Goal: Information Seeking & Learning: Learn about a topic

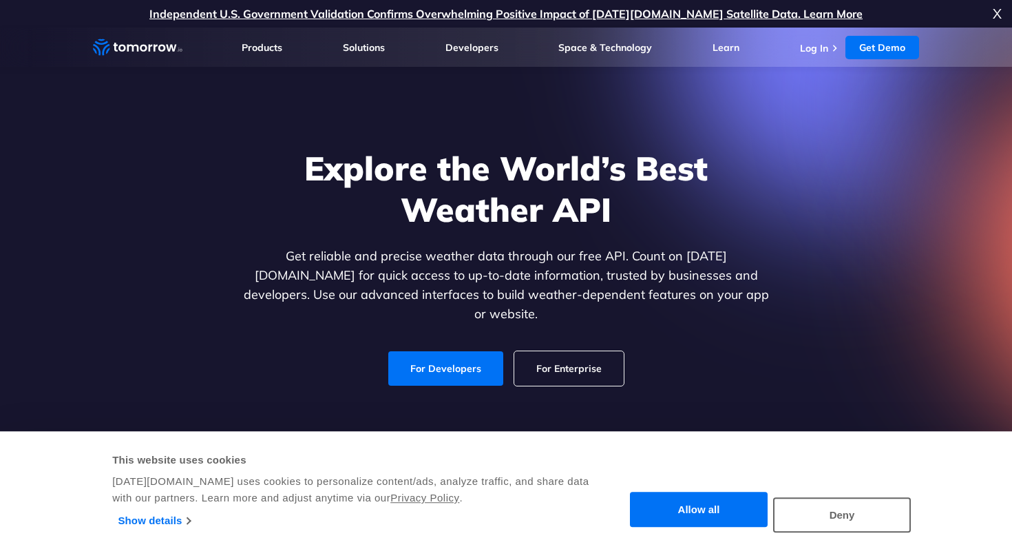
click at [720, 511] on button "Allow all" at bounding box center [699, 509] width 138 height 35
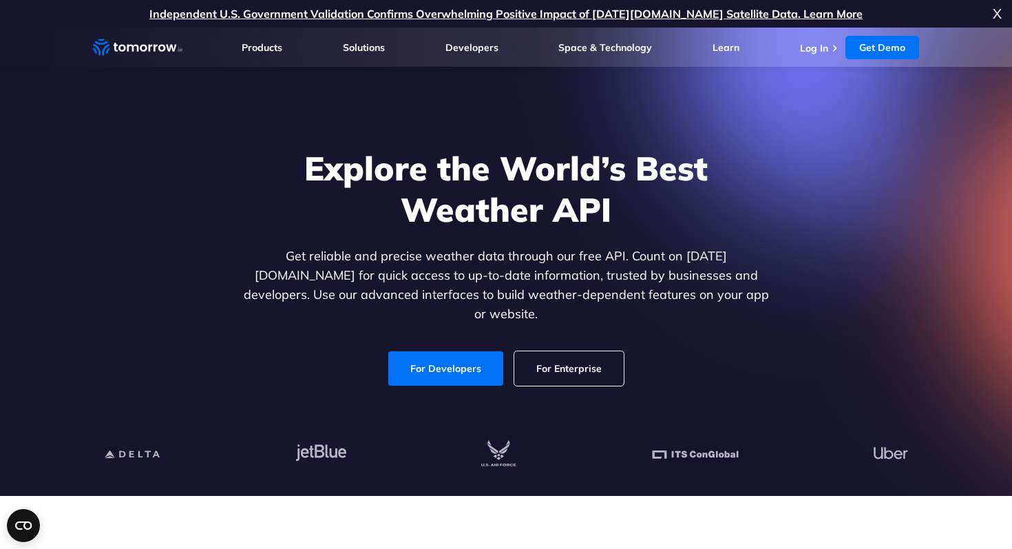
click at [829, 48] on li "Log In" at bounding box center [821, 48] width 42 height 14
click at [815, 46] on link "Log In" at bounding box center [814, 48] width 28 height 12
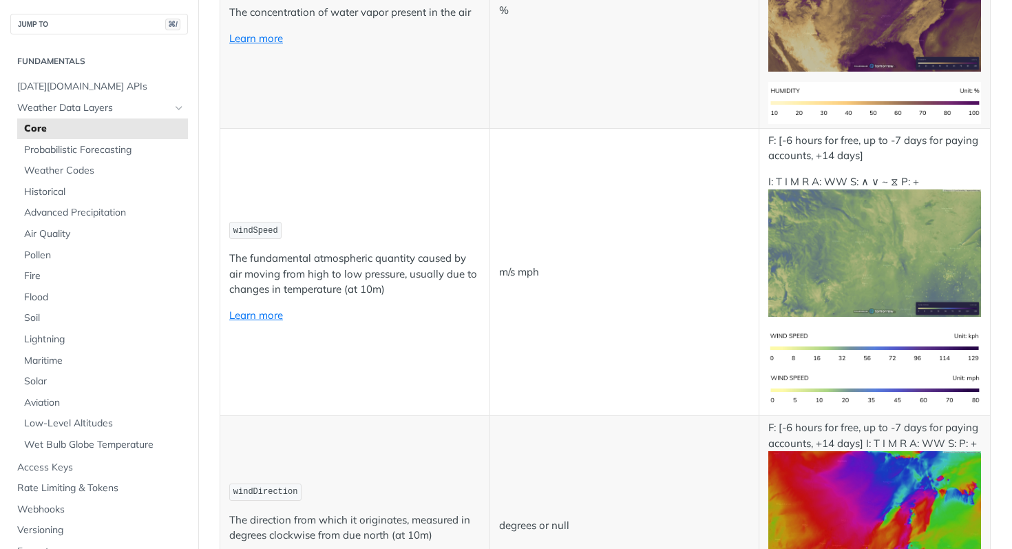
scroll to position [1181, 0]
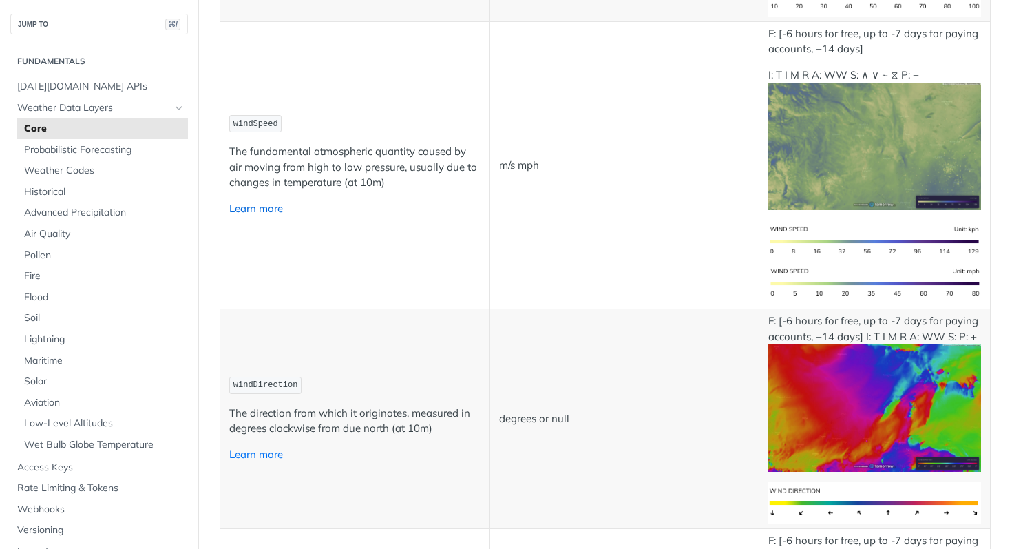
click at [261, 210] on link "Learn more" at bounding box center [256, 208] width 54 height 13
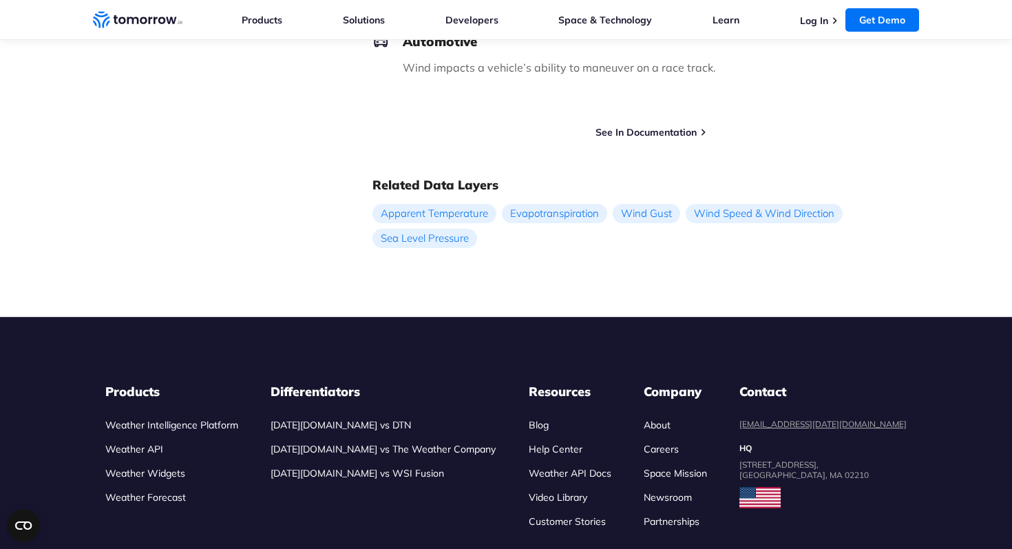
scroll to position [1923, 0]
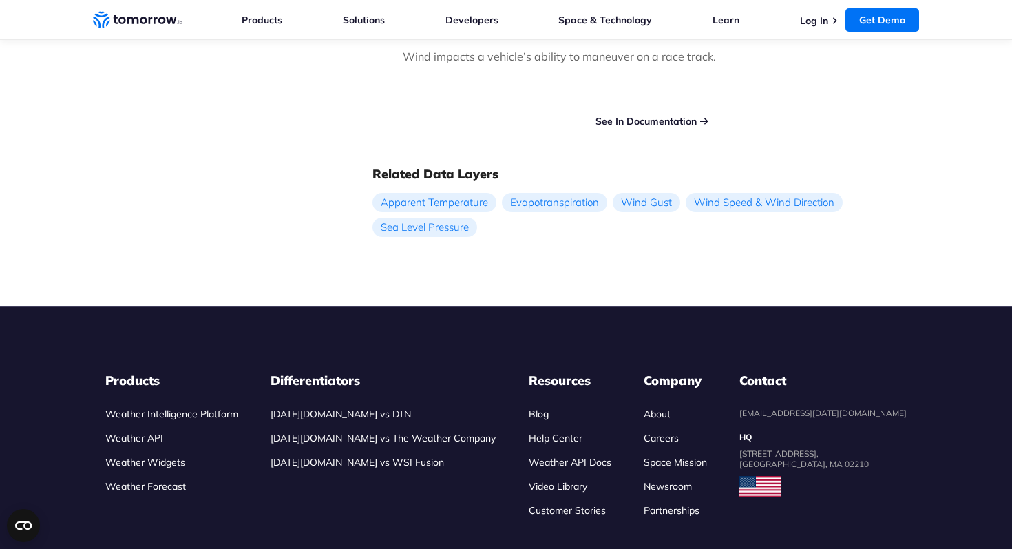
click at [678, 119] on link "See In Documentation" at bounding box center [646, 121] width 101 height 12
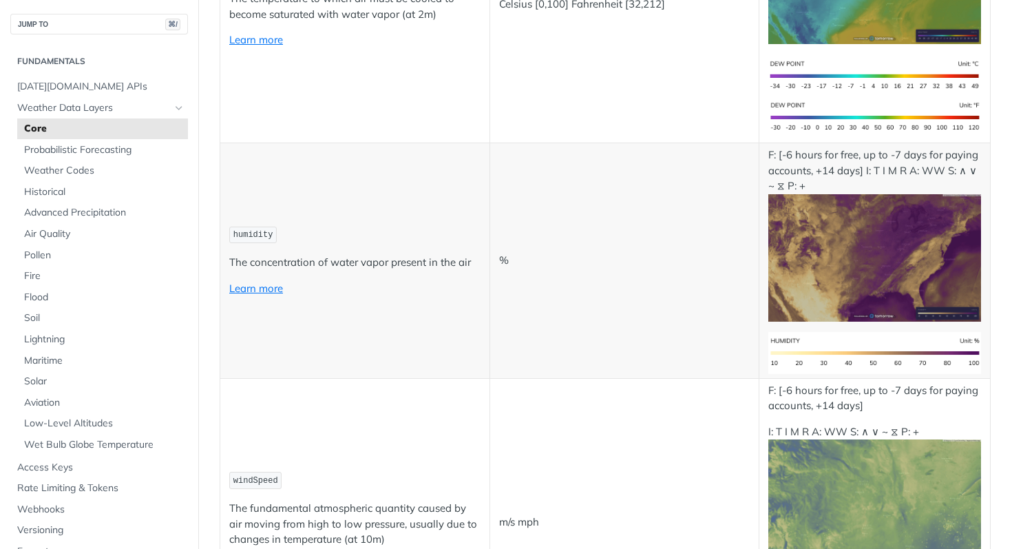
scroll to position [1194, 0]
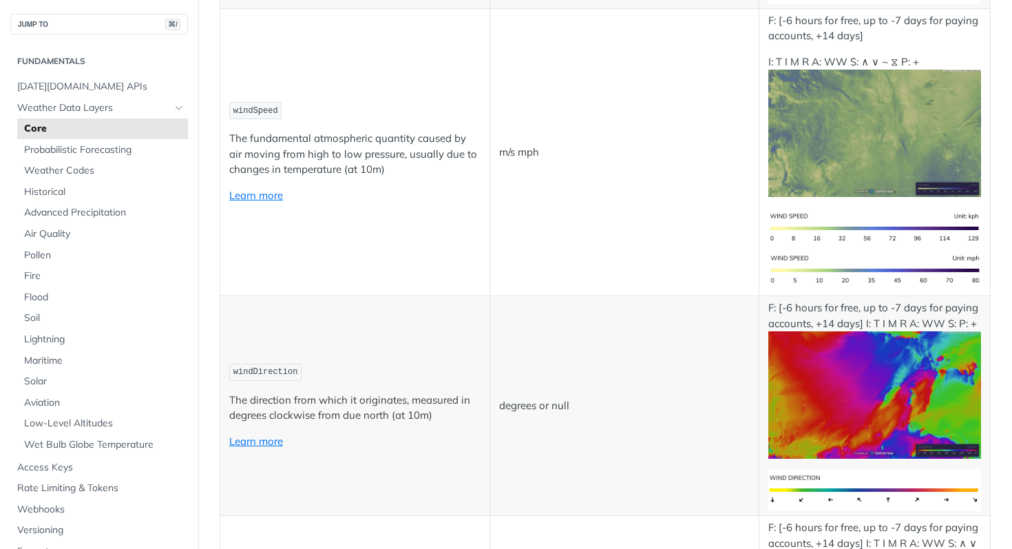
click at [254, 112] on span "windSpeed" at bounding box center [255, 111] width 45 height 10
drag, startPoint x: 279, startPoint y: 108, endPoint x: 209, endPoint y: 112, distance: 69.7
copy table "Field Values (Metric, Imperial) Availability temperature The "real" temperature…"
